Goal: Information Seeking & Learning: Learn about a topic

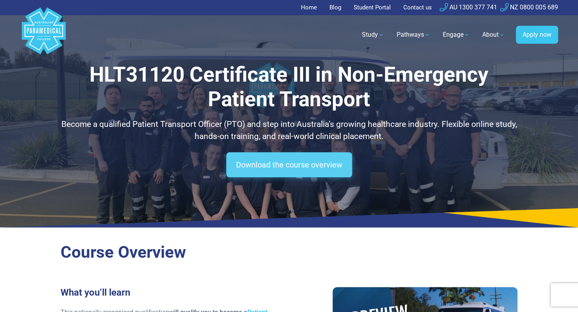
click at [268, 165] on link "Download the course overview" at bounding box center [289, 165] width 126 height 25
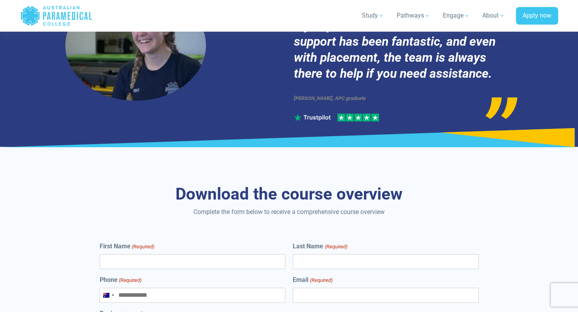
scroll to position [3383, 0]
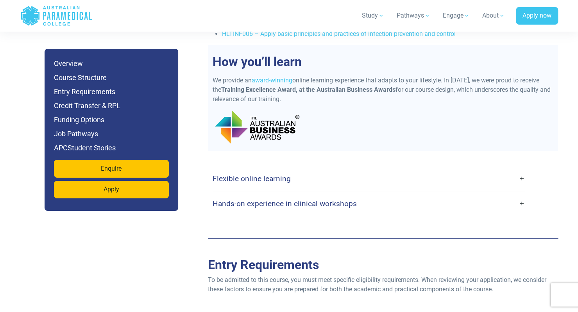
scroll to position [1816, 0]
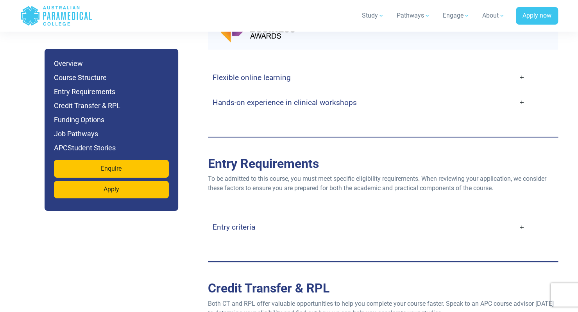
click at [235, 223] on h4 "Entry criteria" at bounding box center [234, 227] width 43 height 9
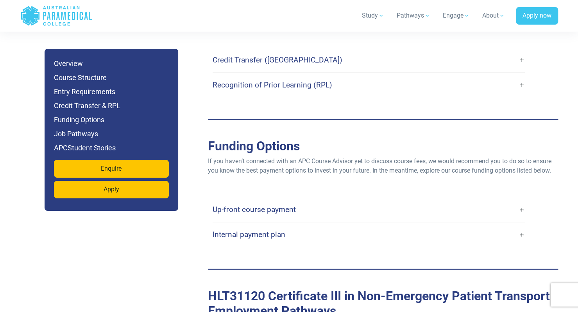
scroll to position [2383, 0]
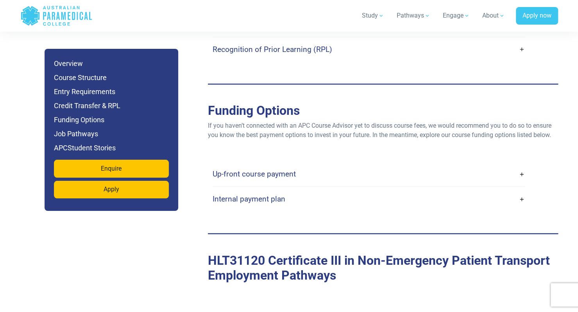
click at [277, 170] on h4 "Up-front course payment" at bounding box center [254, 174] width 83 height 9
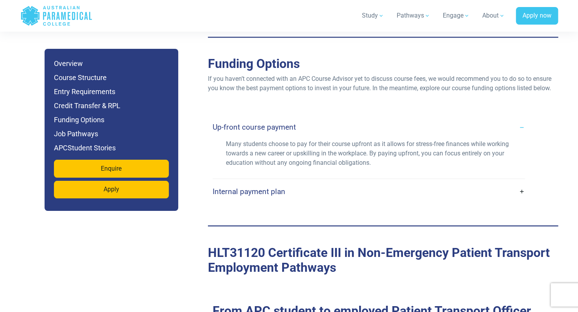
scroll to position [2434, 0]
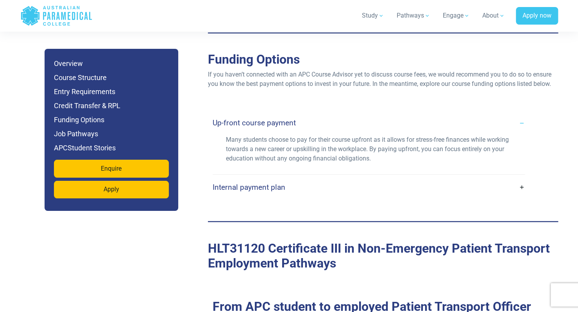
click at [266, 183] on h4 "Internal payment plan" at bounding box center [249, 187] width 73 height 9
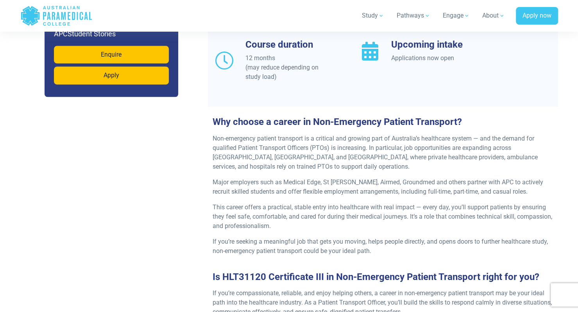
scroll to position [0, 0]
